Goal: Book appointment/travel/reservation

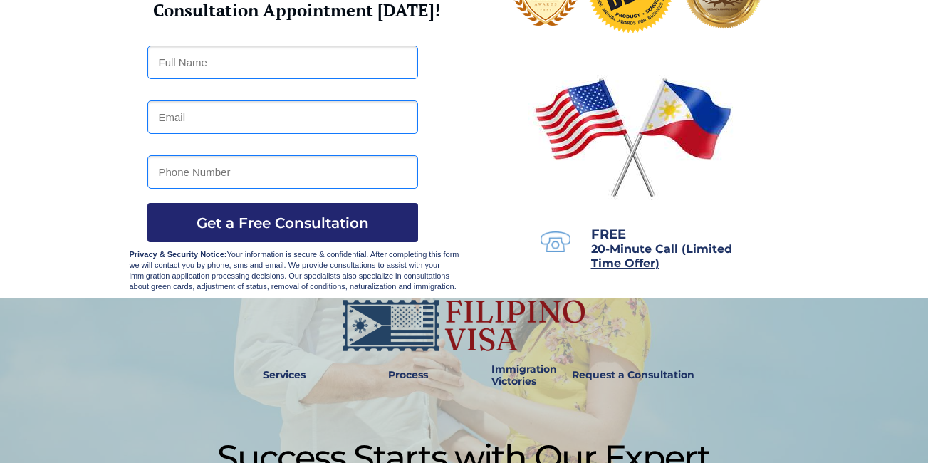
scroll to position [142, 0]
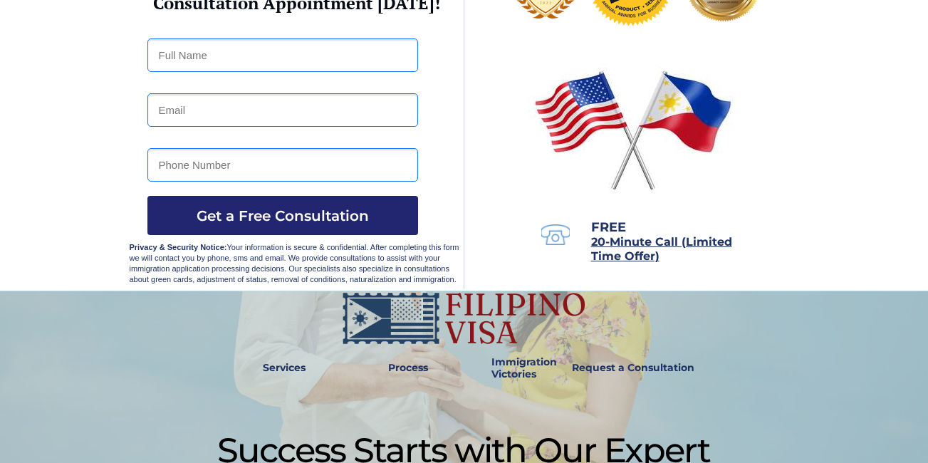
click at [200, 58] on input "text" at bounding box center [282, 54] width 271 height 33
type input "MARYLON ORTILANO ALMEN"
type input "melonalmen857@gmail.com"
type input "09982438804"
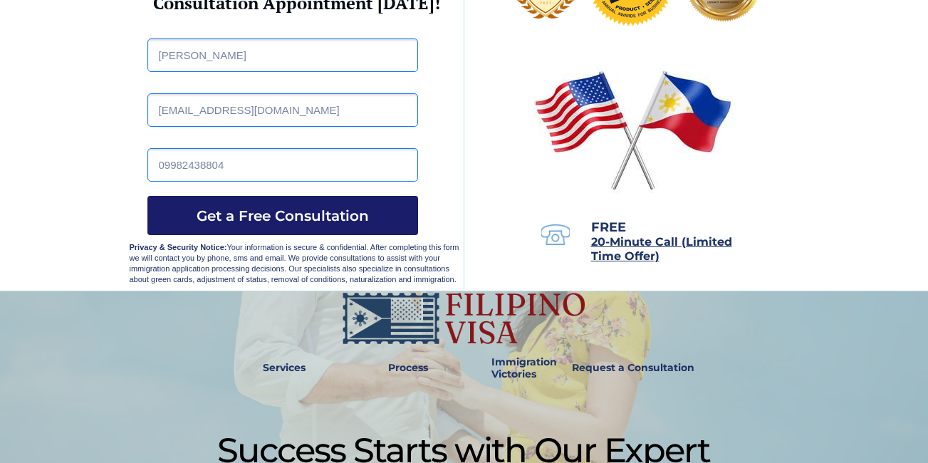
click at [250, 215] on span "Get a Free Consultation" at bounding box center [282, 215] width 271 height 17
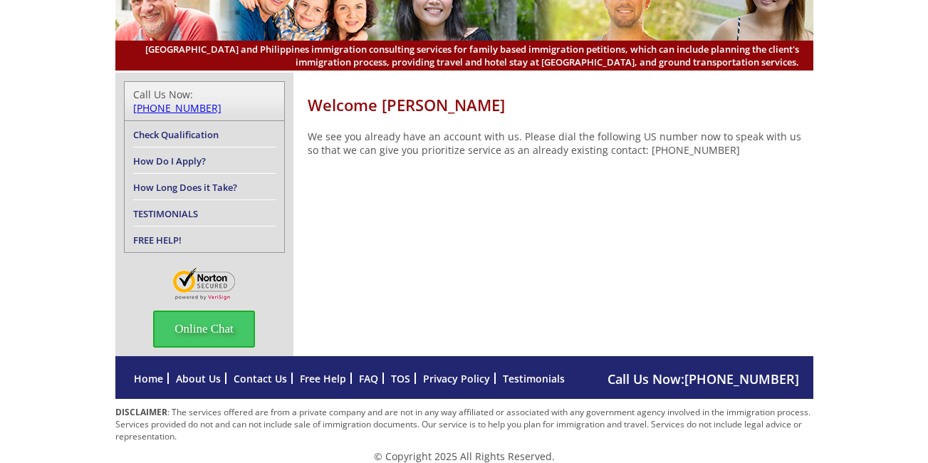
scroll to position [111, 0]
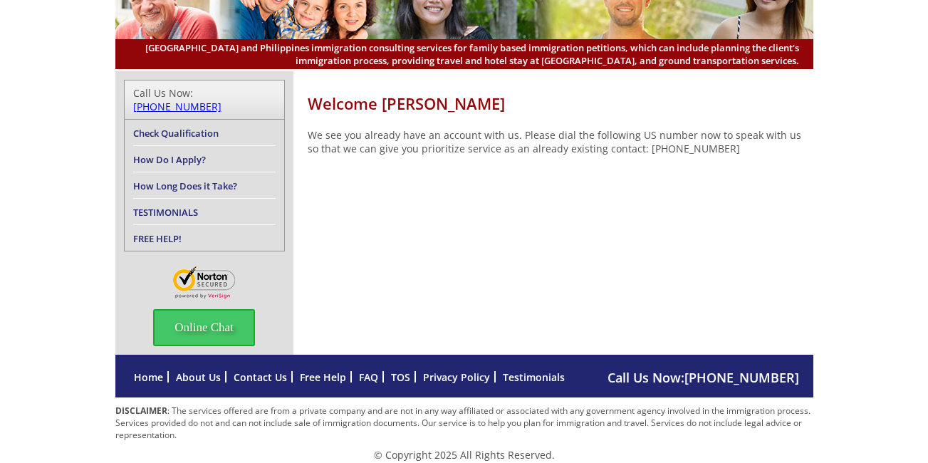
click at [189, 153] on link "How Do I Apply?" at bounding box center [169, 159] width 73 height 13
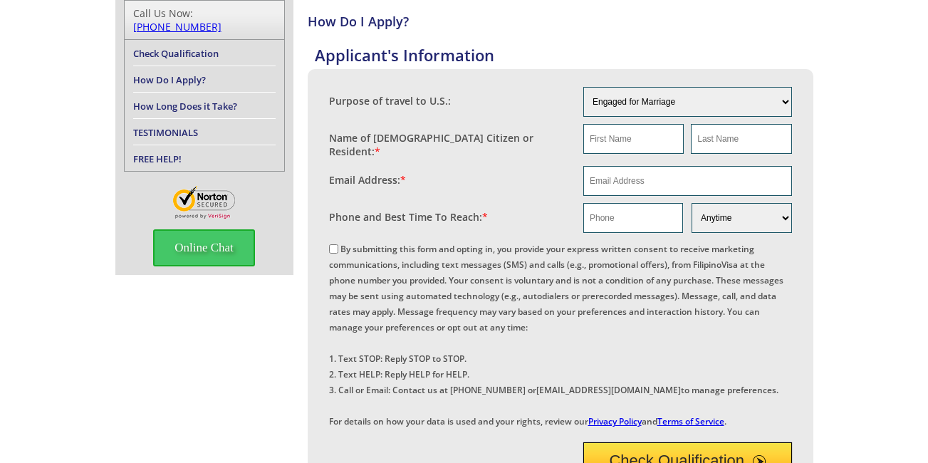
scroll to position [199, 0]
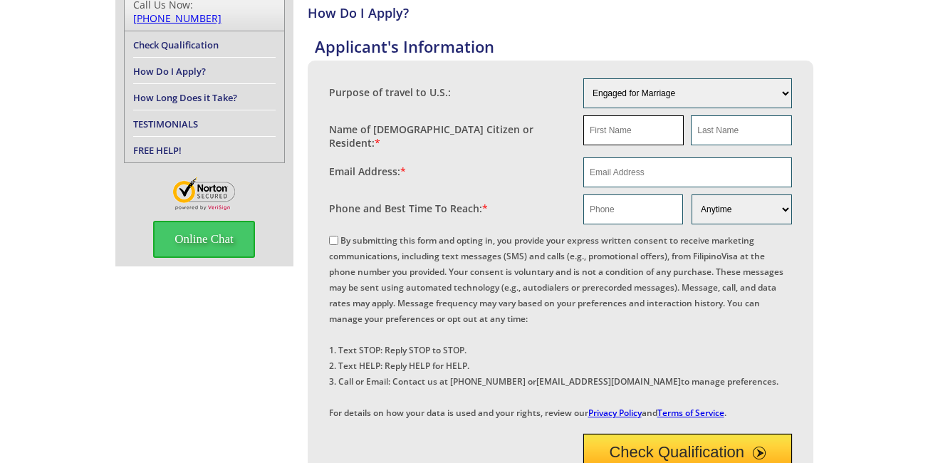
click at [624, 132] on input "text" at bounding box center [633, 130] width 100 height 30
type input "[PERSON_NAME]"
type input "ALMEN"
type input "[EMAIL_ADDRESS][DOMAIN_NAME]"
type input "09982438804"
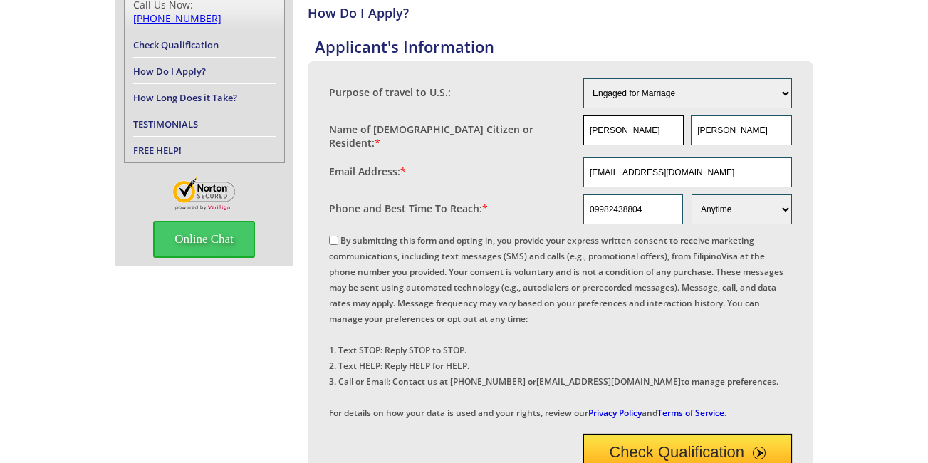
click at [642, 132] on input "[PERSON_NAME]" at bounding box center [633, 130] width 100 height 30
type input "[PERSON_NAME]"
click at [333, 236] on input "By submitting this form and opting in, you provide your express written consent…" at bounding box center [333, 240] width 9 height 9
checkbox input "true"
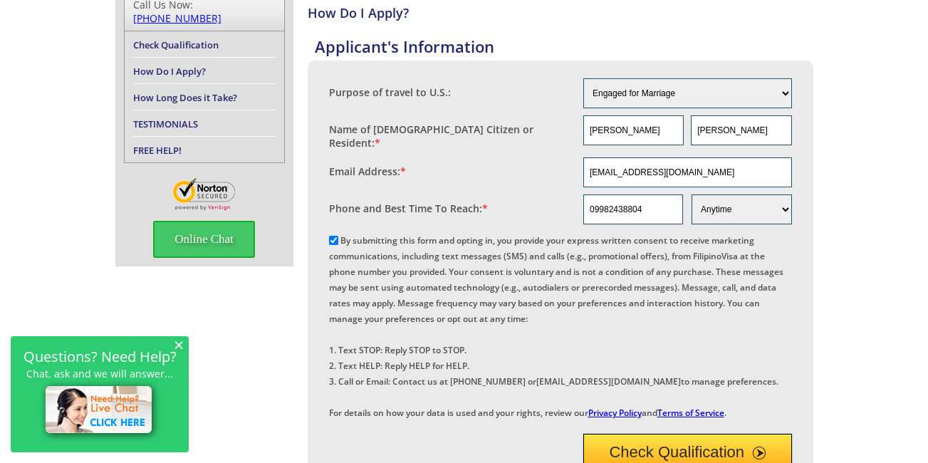
scroll to position [1065, 0]
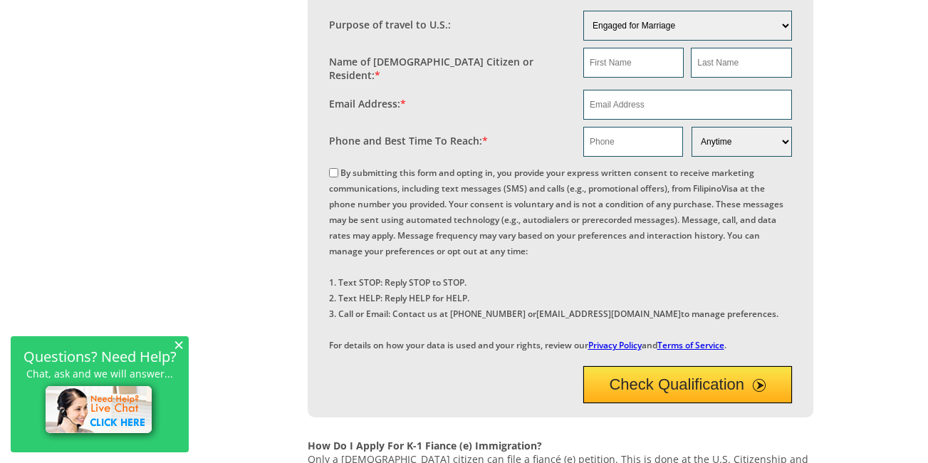
click at [335, 177] on input "By submitting this form and opting in, you provide your express written consent…" at bounding box center [333, 172] width 9 height 9
checkbox input "true"
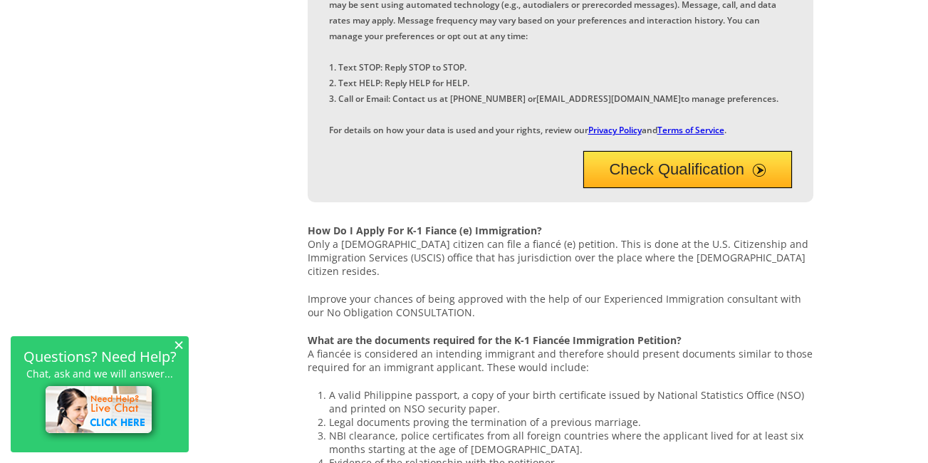
scroll to position [1293, 0]
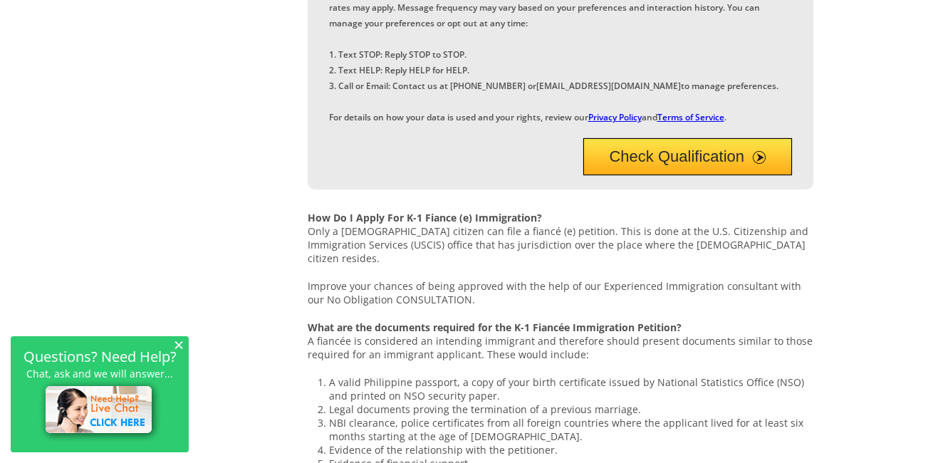
click at [698, 175] on button "Check Qualification" at bounding box center [687, 156] width 209 height 37
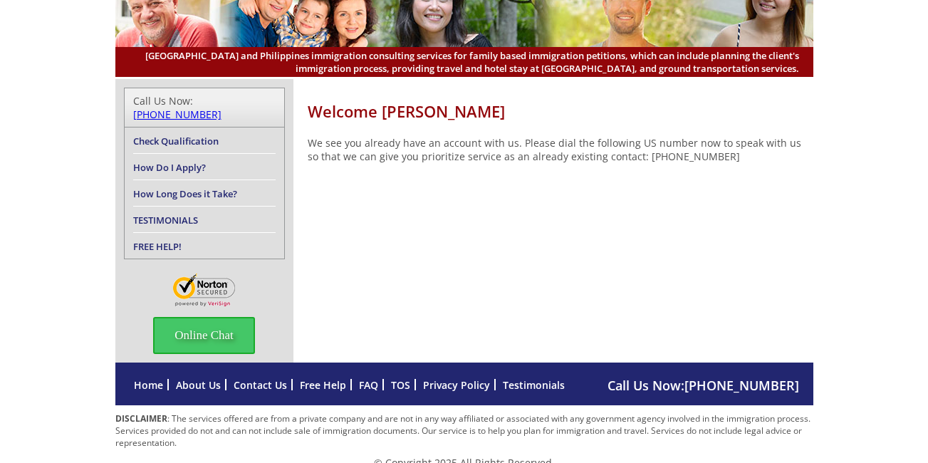
scroll to position [111, 0]
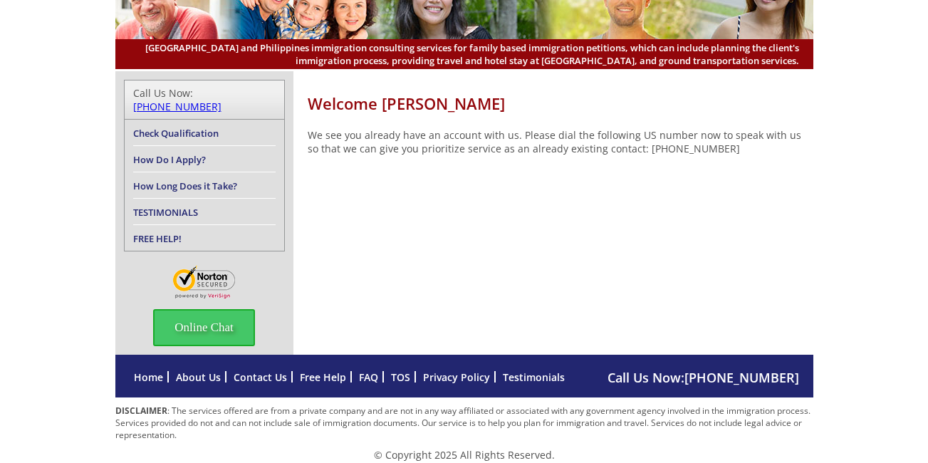
click at [201, 153] on link "How Do I Apply?" at bounding box center [169, 159] width 73 height 13
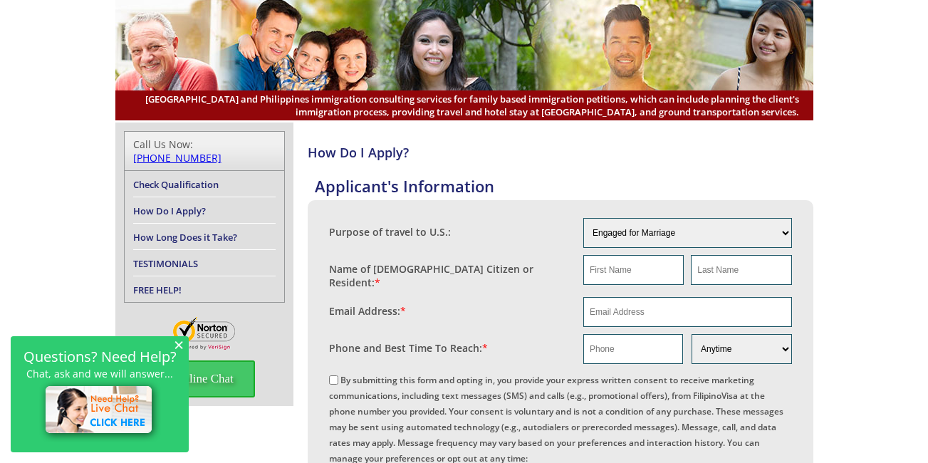
scroll to position [21, 0]
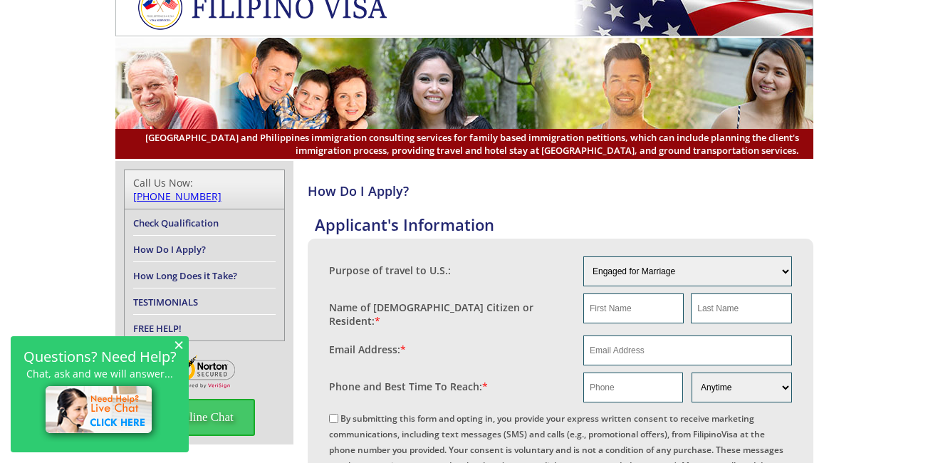
click at [180, 347] on span "×" at bounding box center [179, 344] width 10 height 12
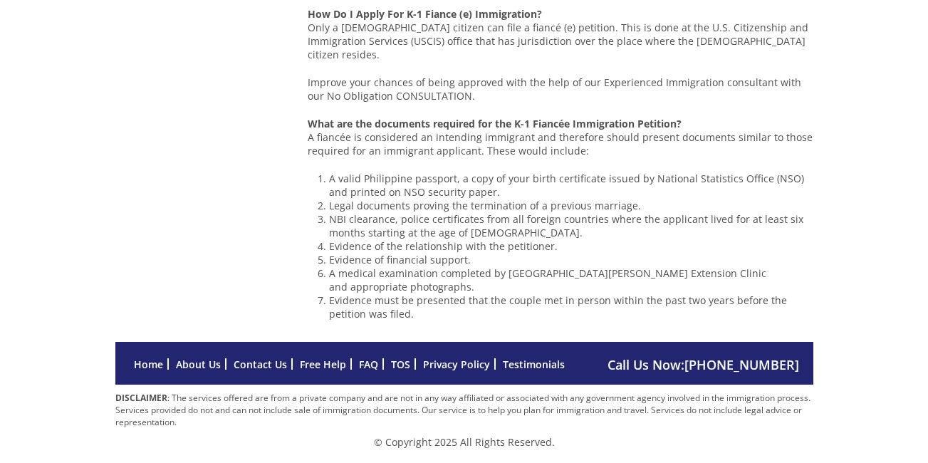
scroll to position [1560, 0]
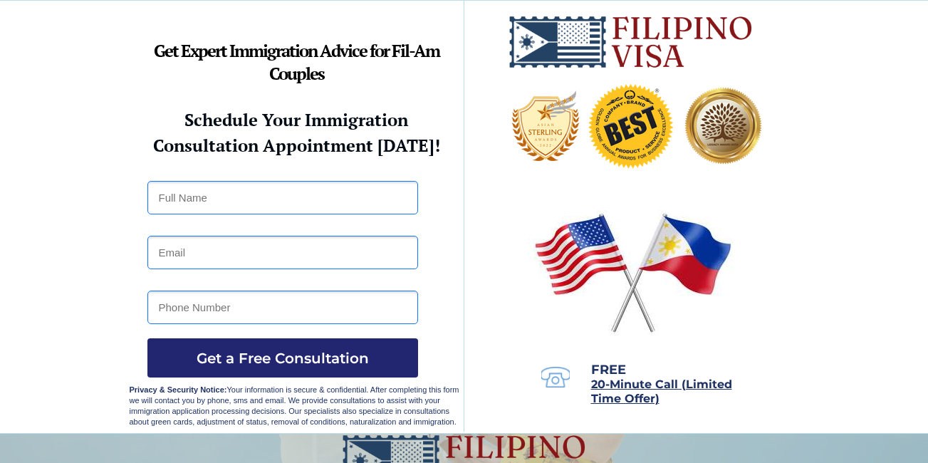
click at [339, 197] on input "text" at bounding box center [282, 197] width 271 height 33
type input "[PERSON_NAME]"
type input "[EMAIL_ADDRESS][DOMAIN_NAME]"
type input "09982438804"
click at [316, 208] on input "[PERSON_NAME]" at bounding box center [282, 197] width 271 height 33
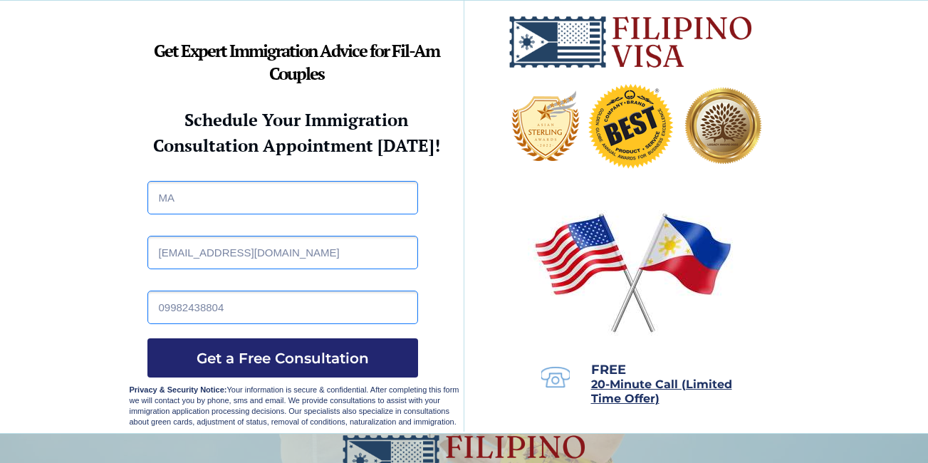
type input "M"
click at [312, 258] on input "[EMAIL_ADDRESS][DOMAIN_NAME]" at bounding box center [282, 252] width 271 height 33
type input "m"
click at [266, 317] on input "09982438804" at bounding box center [282, 307] width 271 height 33
type input "0"
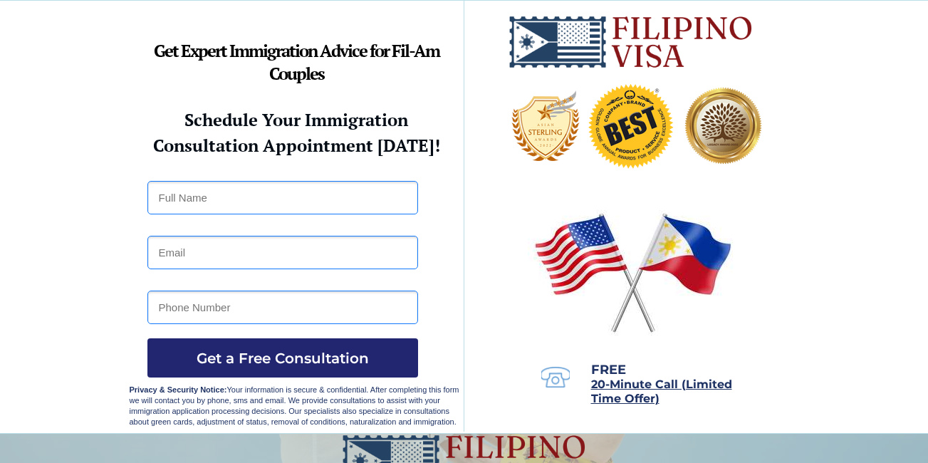
scroll to position [405, 0]
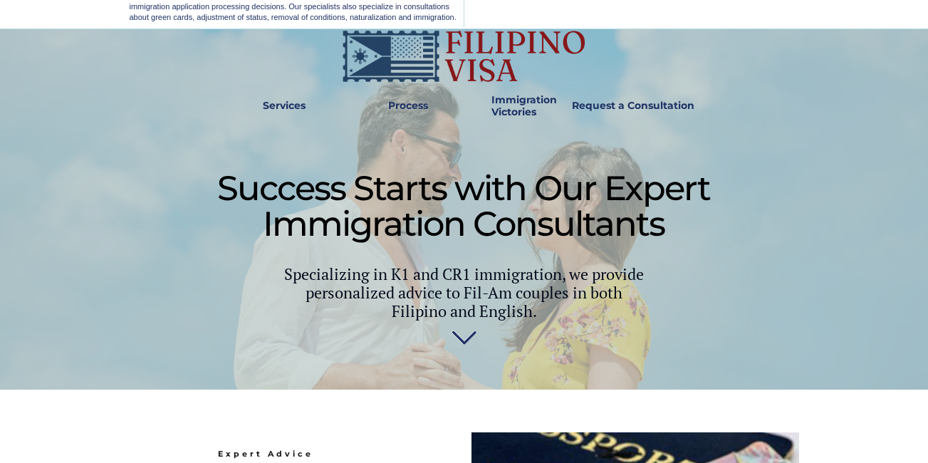
click at [457, 342] on img at bounding box center [464, 342] width 25 height 28
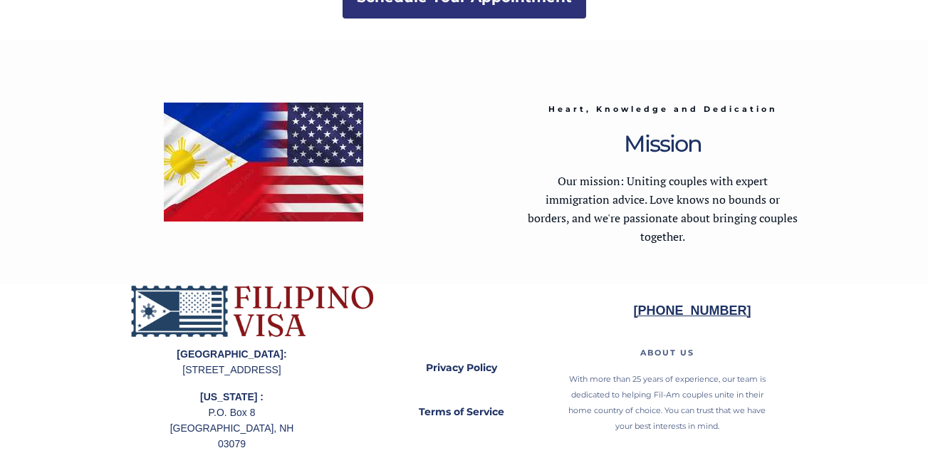
scroll to position [2961, 0]
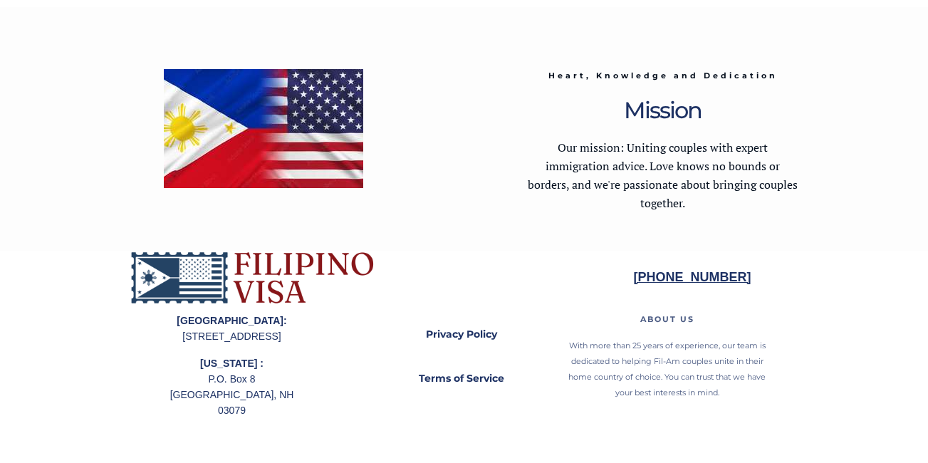
click at [256, 281] on img at bounding box center [253, 278] width 246 height 54
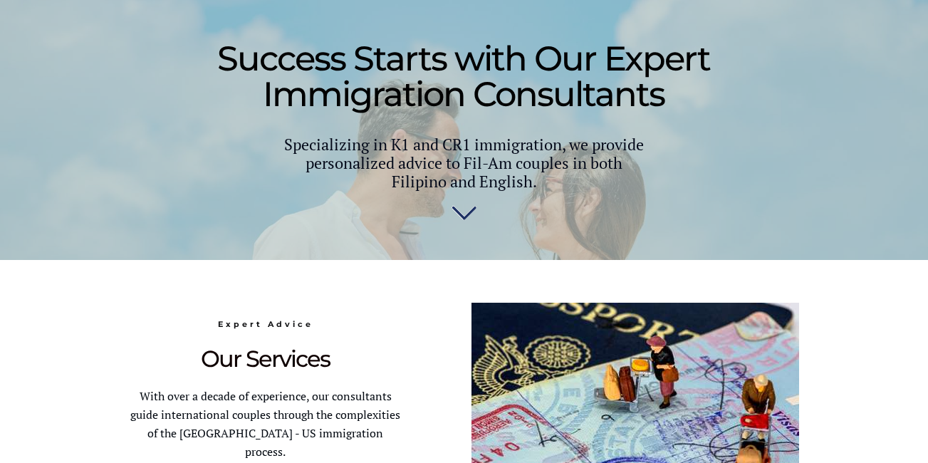
scroll to position [130, 0]
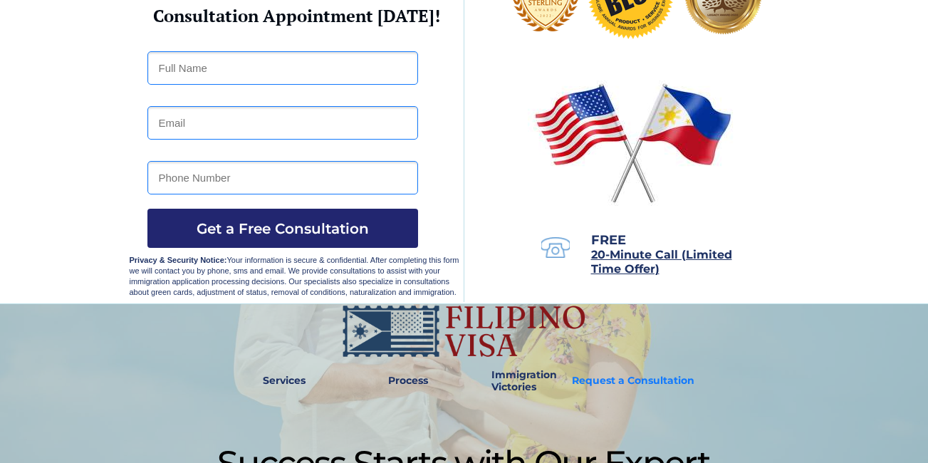
click at [610, 382] on strong "Request a Consultation" at bounding box center [633, 380] width 123 height 13
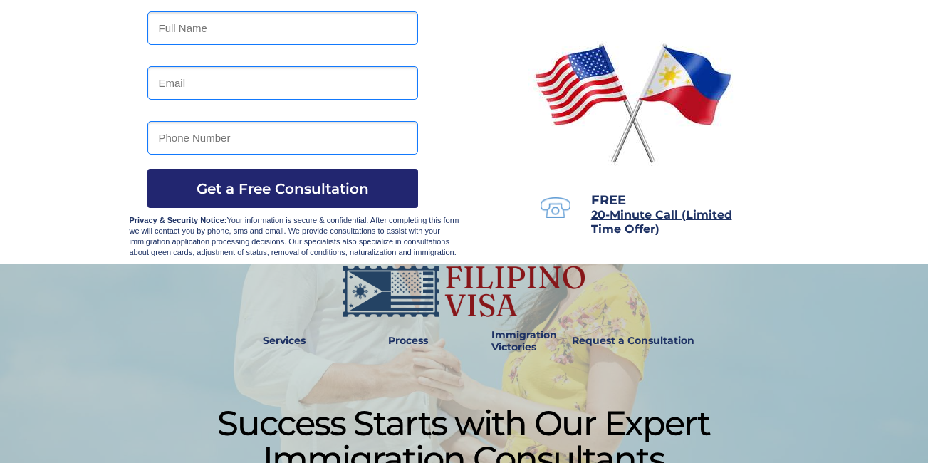
scroll to position [171, 0]
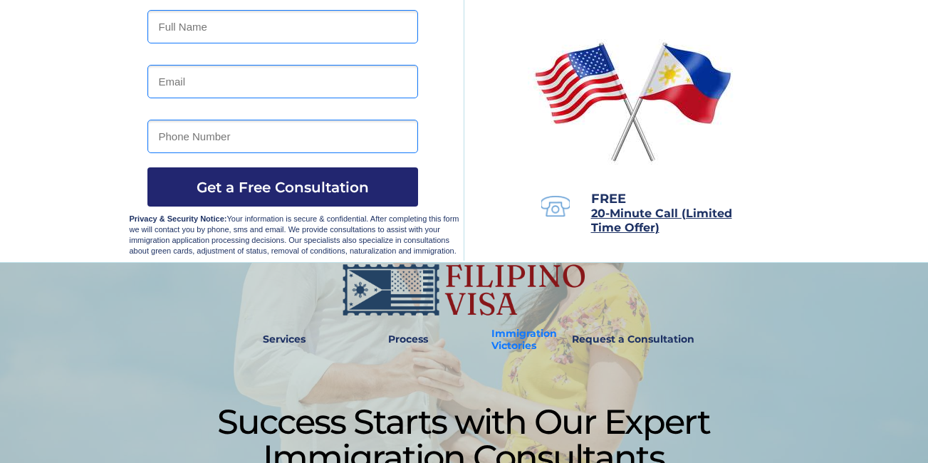
click at [516, 349] on strong "Immigration Victories" at bounding box center [524, 339] width 66 height 25
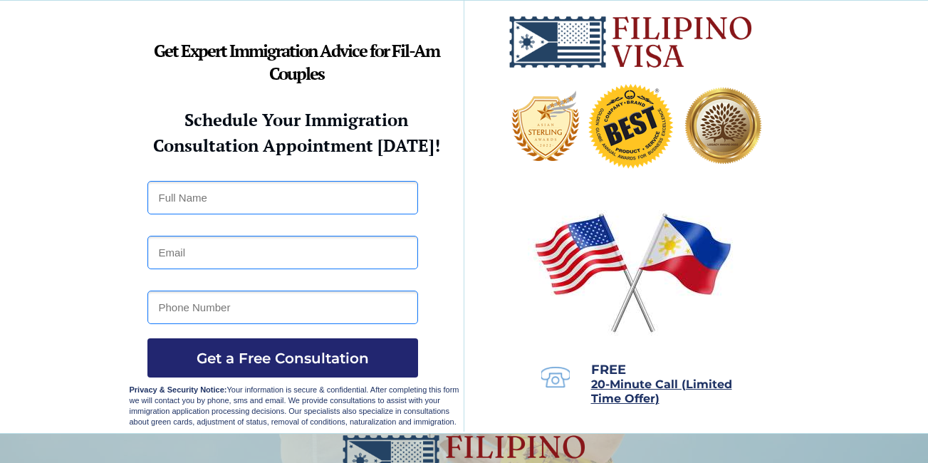
click at [350, 223] on div at bounding box center [464, 217] width 669 height 432
click at [335, 202] on input "text" at bounding box center [282, 197] width 271 height 33
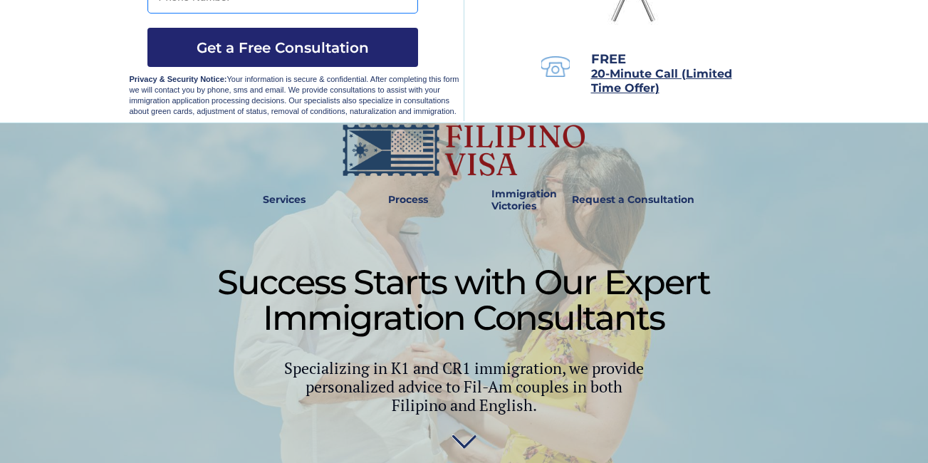
scroll to position [342, 0]
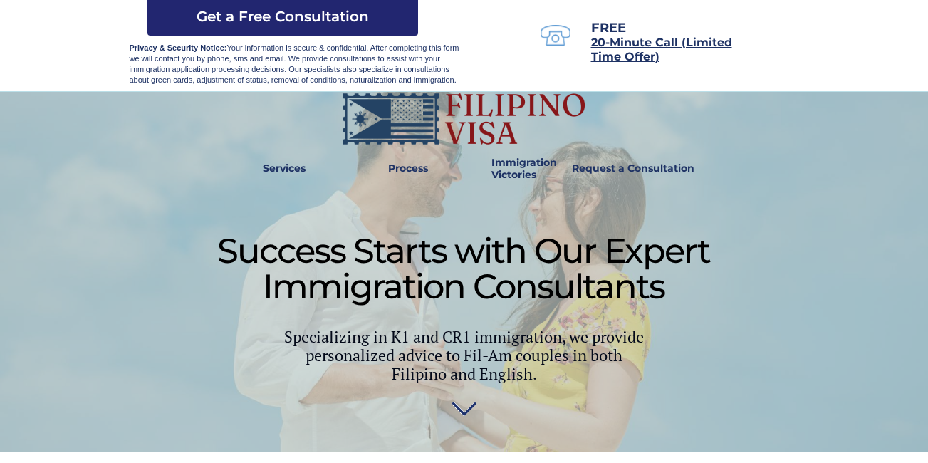
click at [468, 407] on img at bounding box center [464, 404] width 25 height 28
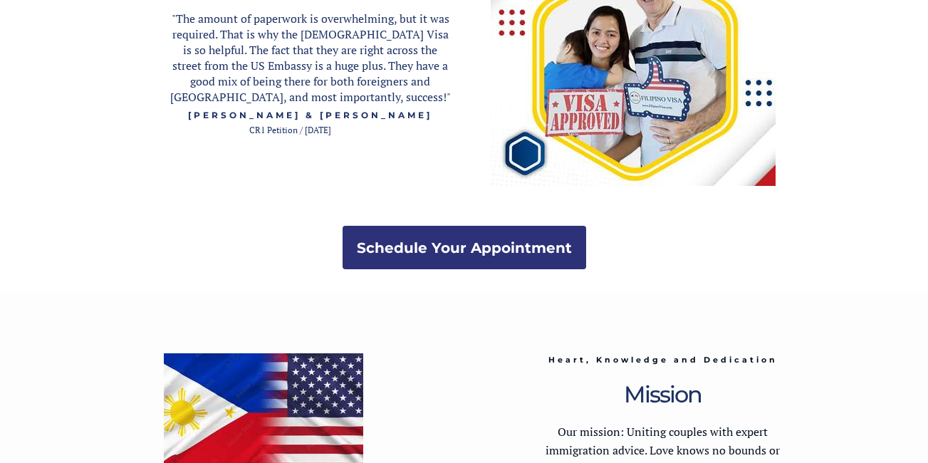
scroll to position [2677, 0]
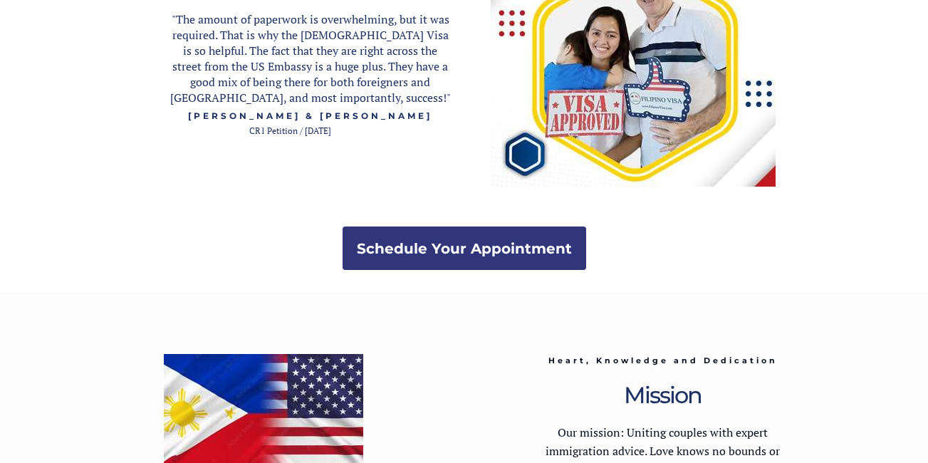
click at [533, 240] on strong "Schedule Your Appointment" at bounding box center [464, 248] width 215 height 17
